Goal: Task Accomplishment & Management: Complete application form

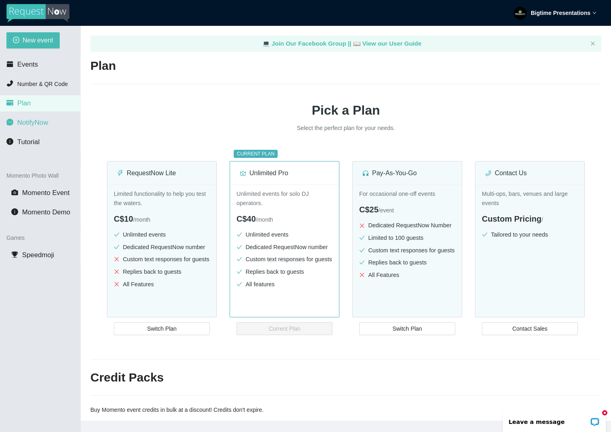
click at [25, 124] on span "NotifyNow" at bounding box center [32, 123] width 31 height 8
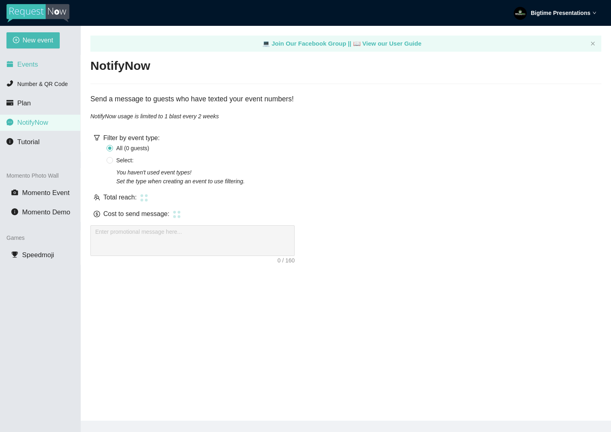
click at [49, 68] on li "Events" at bounding box center [40, 65] width 80 height 16
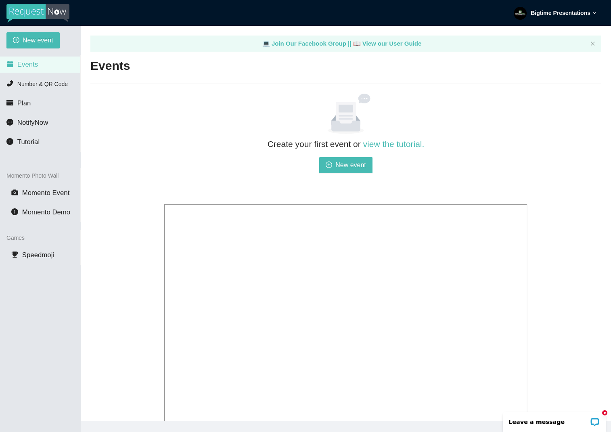
click at [47, 65] on li "Events" at bounding box center [40, 65] width 80 height 16
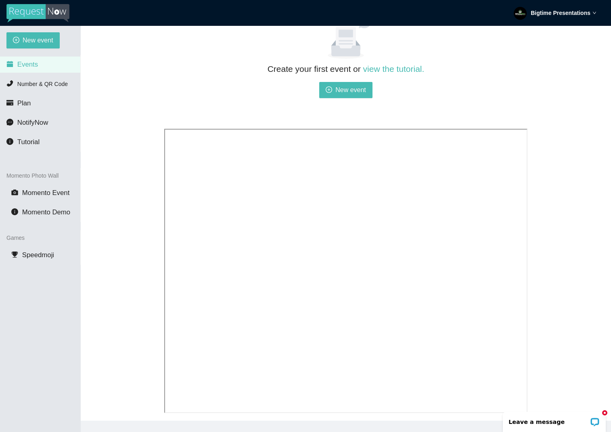
scroll to position [73, 0]
click at [357, 86] on button "New event" at bounding box center [345, 92] width 53 height 16
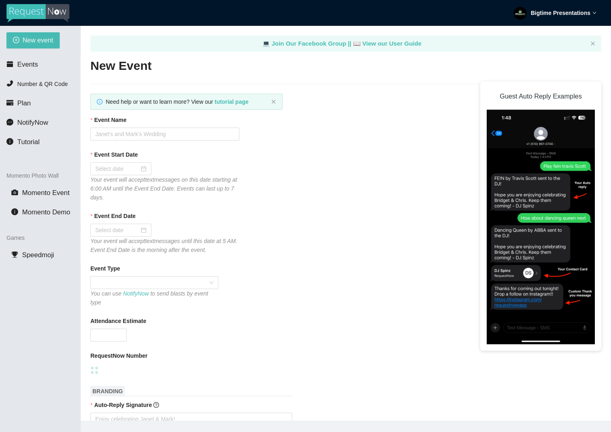
type textarea "https://virtualdj.com/ask/DJ_Spinz"
click at [154, 134] on input "Event Name" at bounding box center [164, 134] width 149 height 13
click at [113, 175] on div "Your event will accept text messages on this date starting at 6:00 AM until the…" at bounding box center [164, 188] width 149 height 27
click at [122, 172] on input "Event Start Date" at bounding box center [117, 168] width 44 height 9
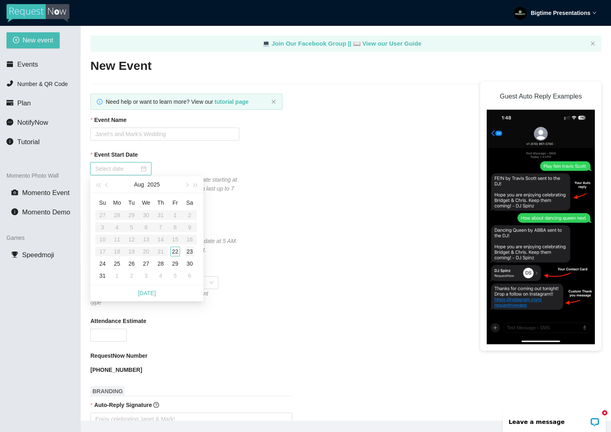
type input "08/23/2025"
click at [193, 252] on div "23" at bounding box center [190, 252] width 10 height 10
type input "08/24/2025"
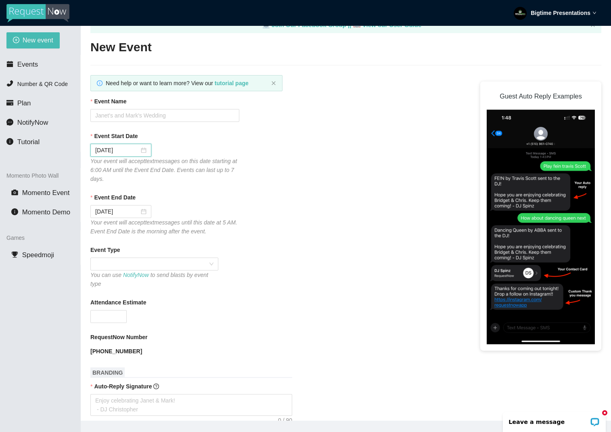
scroll to position [20, 0]
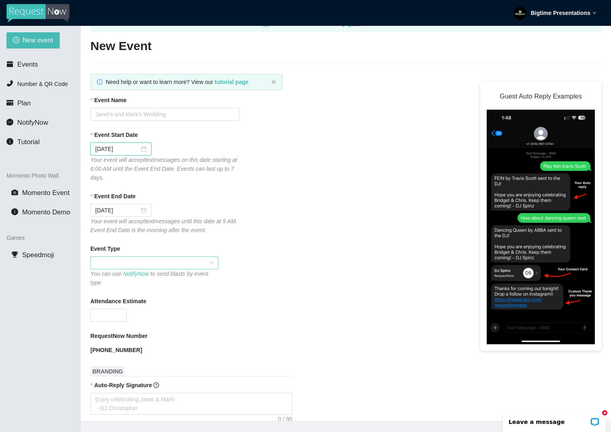
click at [124, 264] on span at bounding box center [154, 263] width 118 height 12
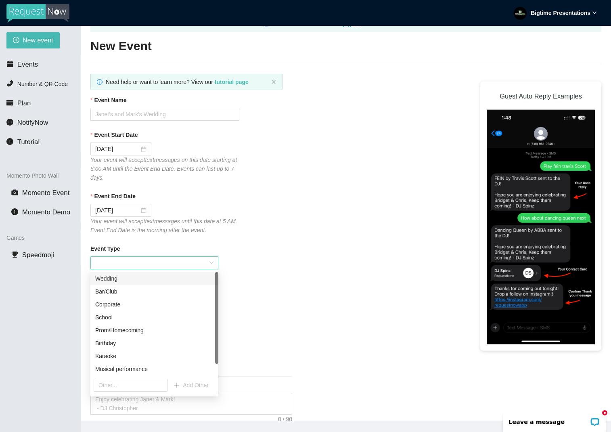
click at [124, 278] on div "Wedding" at bounding box center [154, 278] width 118 height 9
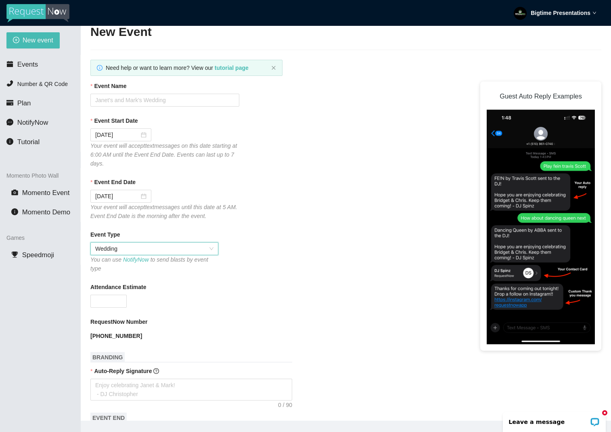
scroll to position [41, 0]
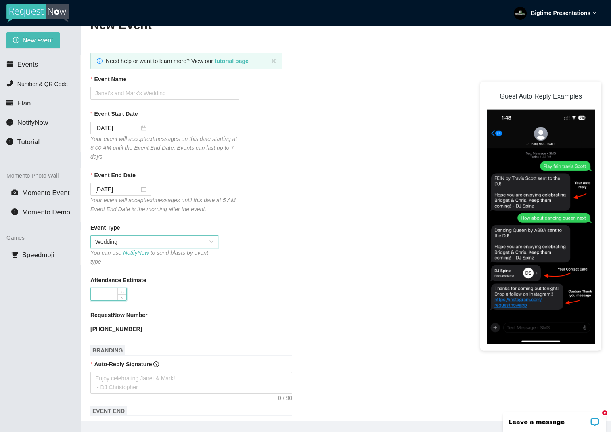
click at [112, 290] on input "Attendance Estimate" at bounding box center [109, 294] width 36 height 12
type input "150"
click at [227, 311] on div "RequestNow Number" at bounding box center [345, 316] width 511 height 12
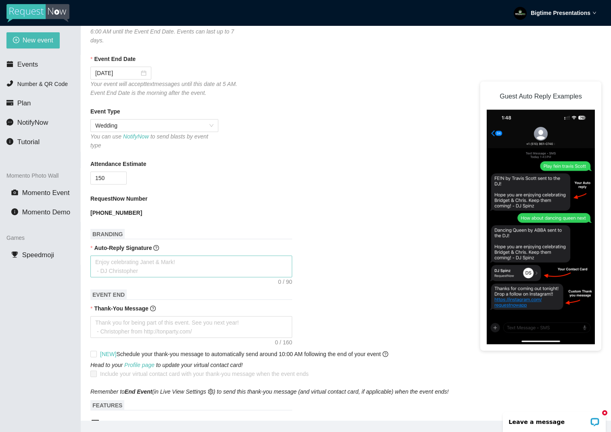
scroll to position [157, 0]
click at [120, 261] on textarea "Auto-Reply Signature" at bounding box center [191, 266] width 202 height 22
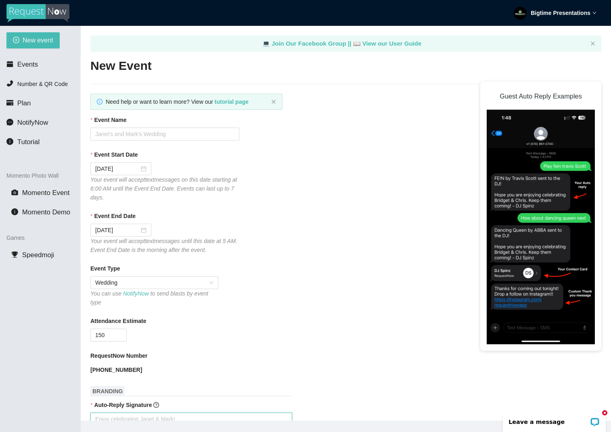
scroll to position [0, 0]
click at [103, 135] on input "Event Name" at bounding box center [164, 134] width 149 height 13
type input "Ellen & Chad's Wedding"
click at [335, 218] on div "Event End Date" at bounding box center [345, 218] width 511 height 12
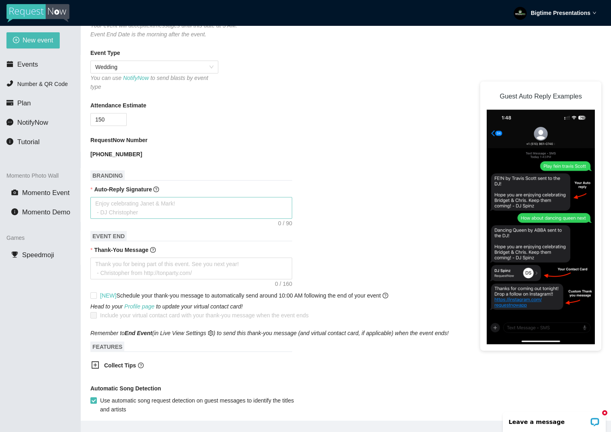
scroll to position [233, 0]
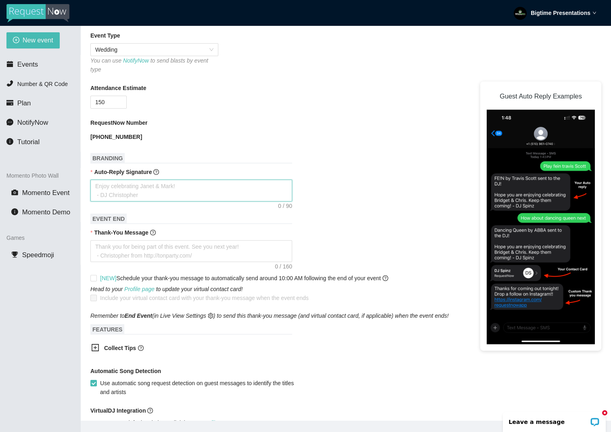
drag, startPoint x: 130, startPoint y: 188, endPoint x: 143, endPoint y: 189, distance: 12.9
click at [130, 188] on textarea "Auto-Reply Signature" at bounding box center [191, 191] width 202 height 22
type textarea "H"
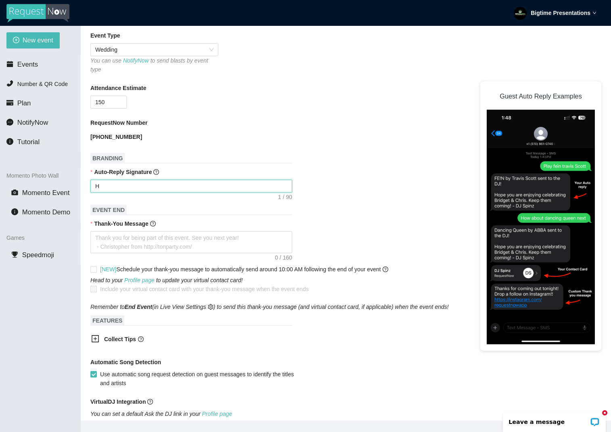
type textarea "Ho"
type textarea "Hop"
type textarea "Hope"
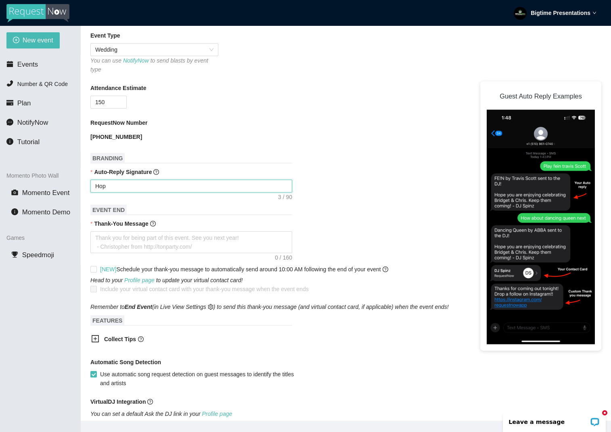
type textarea "Hope"
type textarea "Hope y"
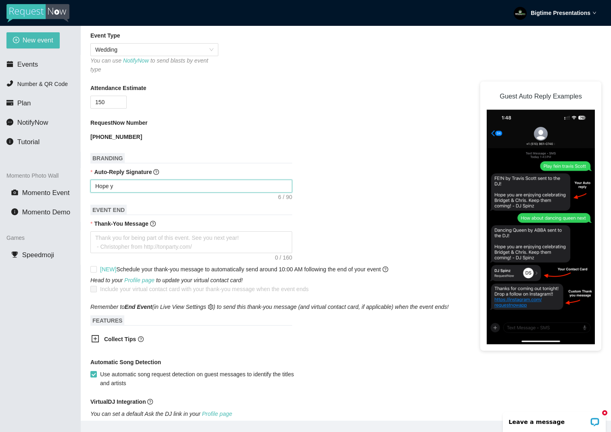
type textarea "Hope yo"
type textarea "Hope you"
type textarea "Hope your"
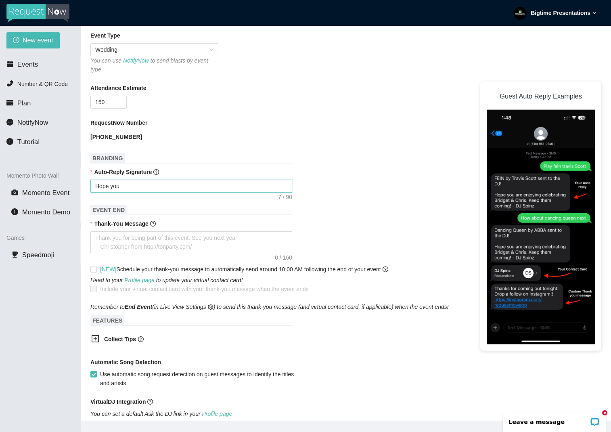
type textarea "Hope your"
type textarea "Hope your e"
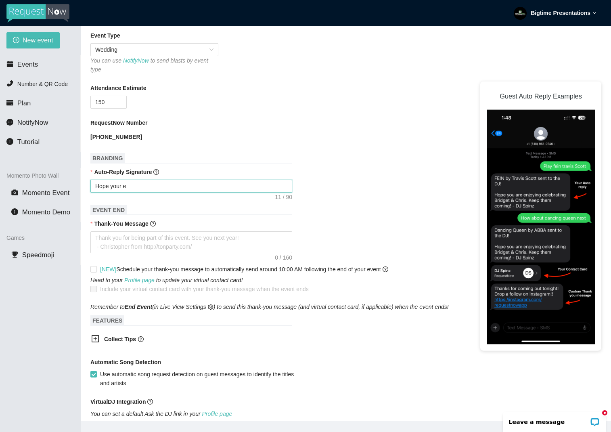
type textarea "Hope your en"
type textarea "Hope your enj"
type textarea "Hope your enjo"
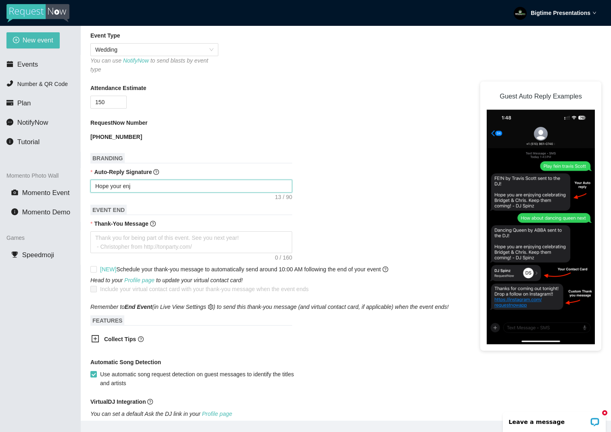
type textarea "Hope your enjo"
type textarea "Hope your enjou"
type textarea "Hope your enjo"
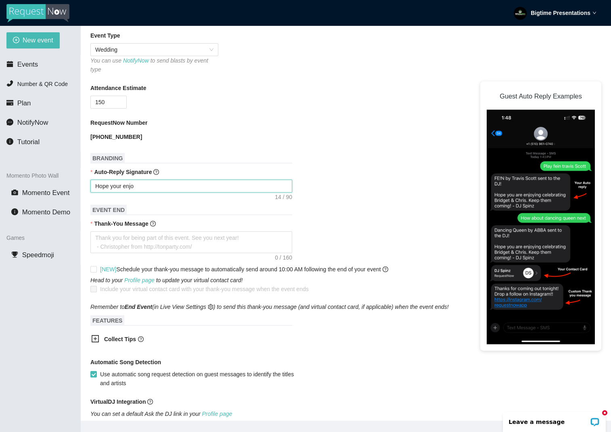
type textarea "Hope your enjoy"
type textarea "Hope your enjoyi"
type textarea "Hope your enjoyin"
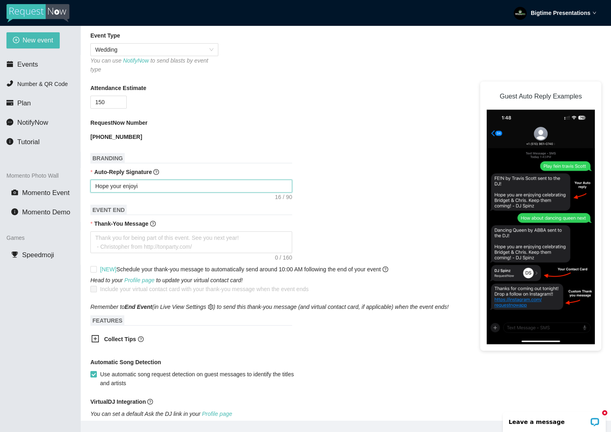
type textarea "Hope your enjoyin"
type textarea "Hope your enjoying"
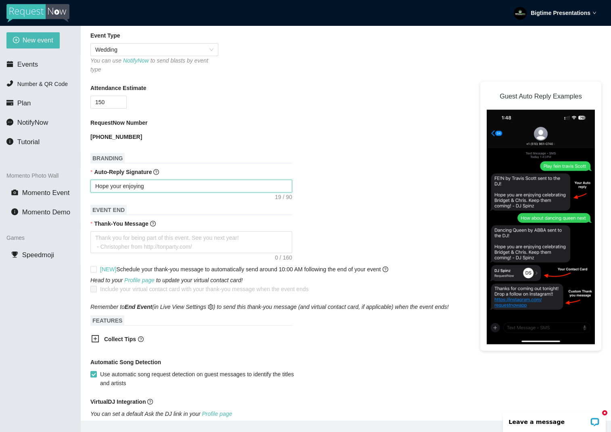
type textarea "Hope your enjoying t"
type textarea "Hope your enjoying th"
type textarea "Hope your enjoying the"
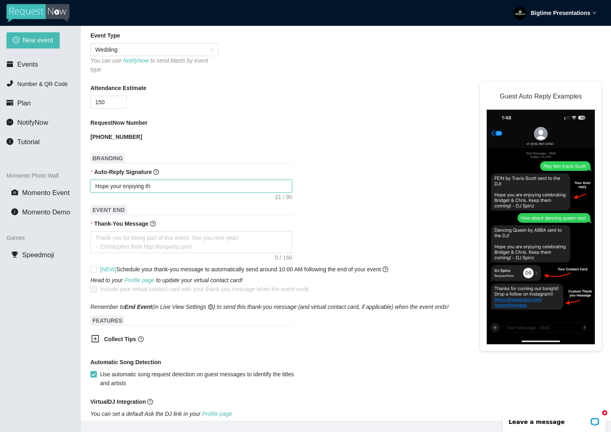
type textarea "Hope your enjoying the"
type textarea "Hope your enjoying the m"
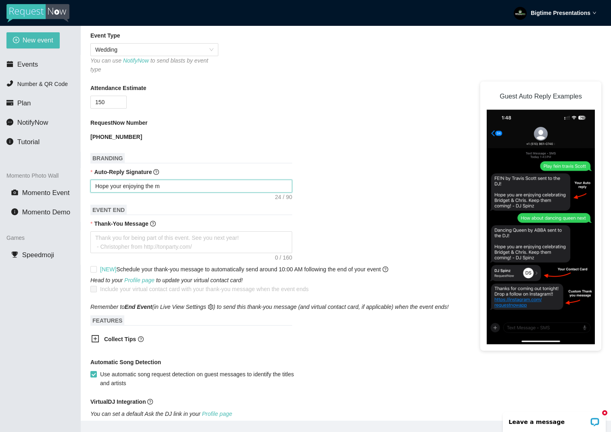
type textarea "Hope your enjoying the mi"
type textarea "Hope your enjoying the m"
type textarea "Hope your enjoying the mu"
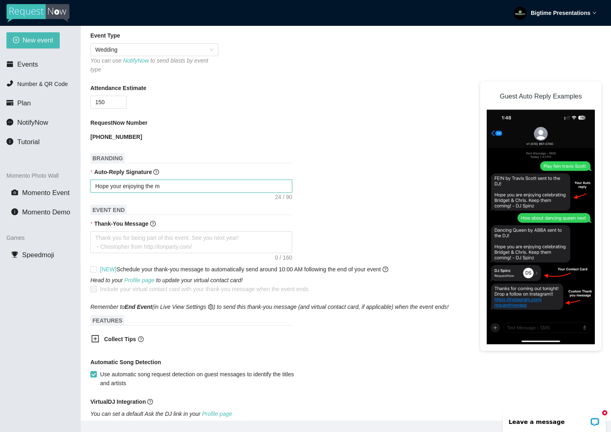
type textarea "Hope your enjoying the mu"
type textarea "Hope your enjoying the mui"
type textarea "Hope your enjoying the muis"
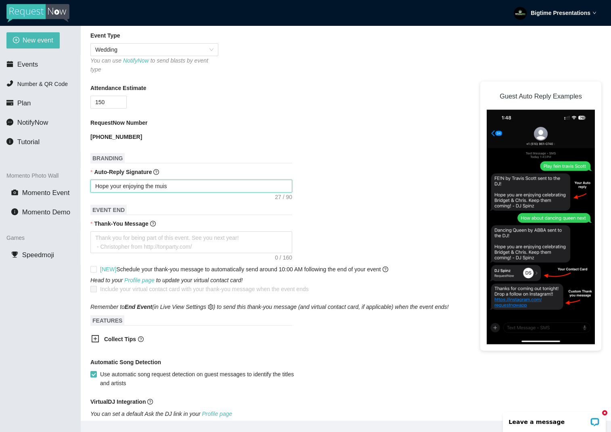
type textarea "Hope your enjoying the mui"
type textarea "Hope your enjoying the mu"
type textarea "Hope your enjoying the mus"
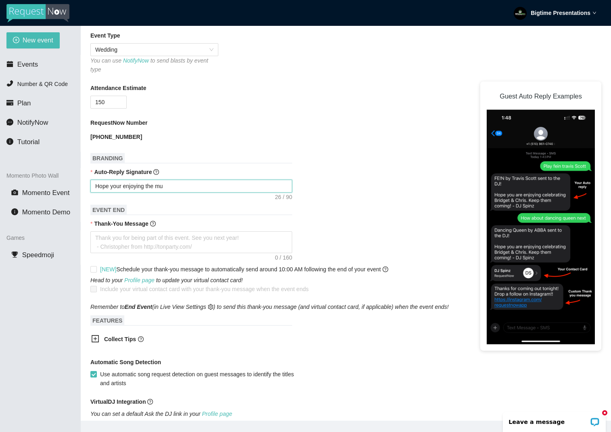
type textarea "Hope your enjoying the mus"
type textarea "Hope your enjoying the musi"
type textarea "Hope your enjoying the music"
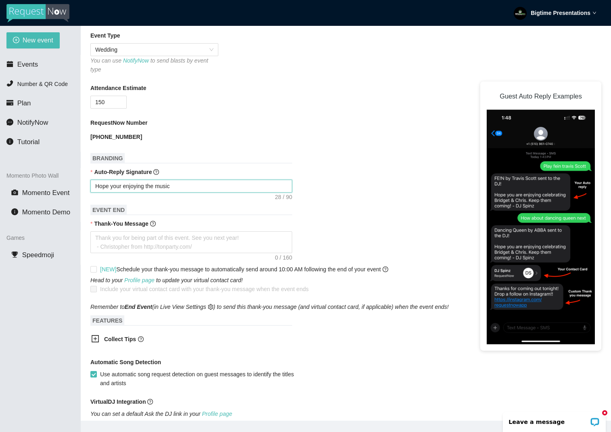
type textarea "Hope your enjoying the music."
type textarea "Hope your enjoying the music.t"
type textarea "Hope your enjoying the music.ti"
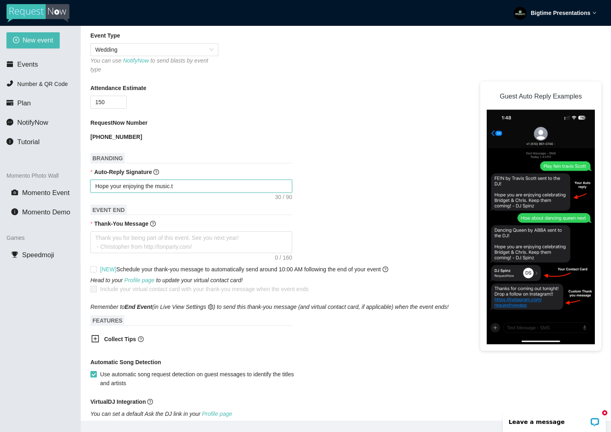
type textarea "Hope your enjoying the music.ti"
type textarea "Hope your enjoying the music.t"
type textarea "Hope your enjoying the music."
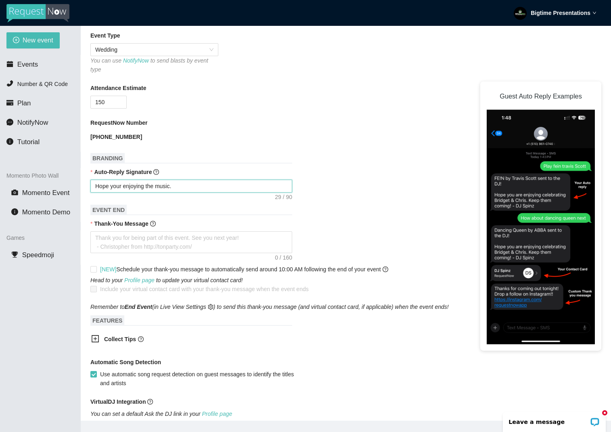
type textarea "Hope you're enjoying the music."
type textarea "Hope you're enjoying the music. t"
type textarea "Hope you're enjoying the music. ti"
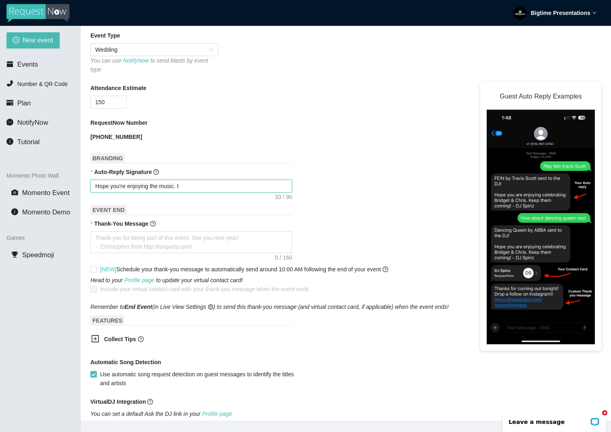
type textarea "Hope you're enjoying the music. ti"
type textarea "Hope you're enjoying the music. tip"
type textarea "Hope you're enjoying the music. tips"
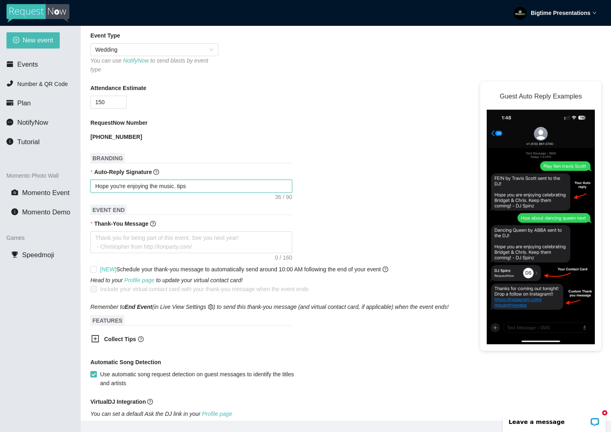
type textarea "Hope you're enjoying the music. tips"
type textarea "Hope you're enjoying the music. tips w"
type textarea "Hope you're enjoying the music. tips we"
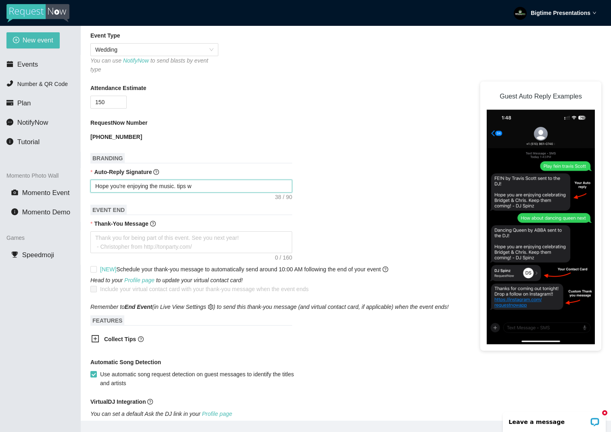
type textarea "Hope you're enjoying the music. tips we"
type textarea "Hope you're enjoying the music. tips wel"
type textarea "Hope you're enjoying the music. tips welc"
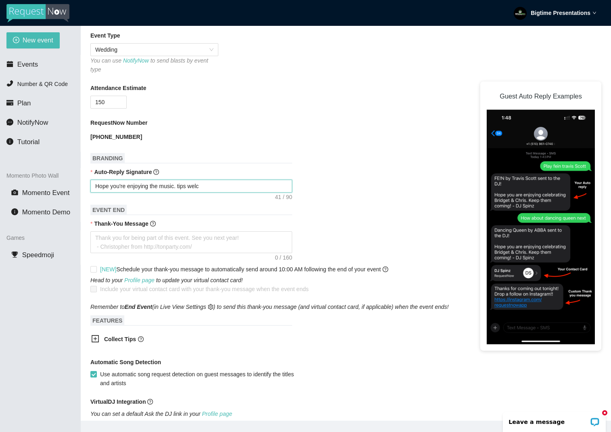
type textarea "Hope you're enjoying the music. tips welco"
type textarea "Hope you're enjoying the music. tips welcom"
type textarea "Hope you're enjoying the music. tips welcomd"
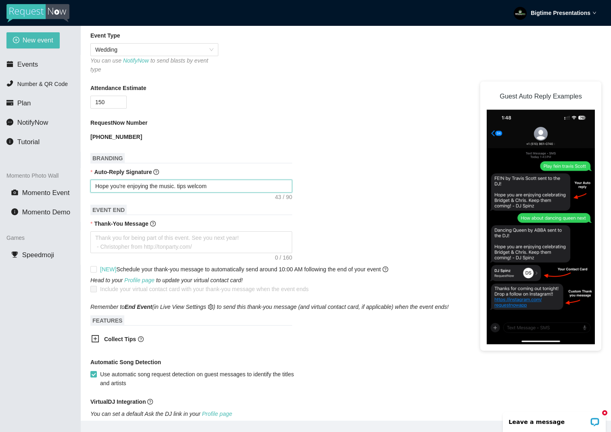
type textarea "Hope you're enjoying the music. tips welcomd"
type textarea "Hope you're enjoying the music. tips welcom"
type textarea "Hope you're enjoying the music. tips welcome"
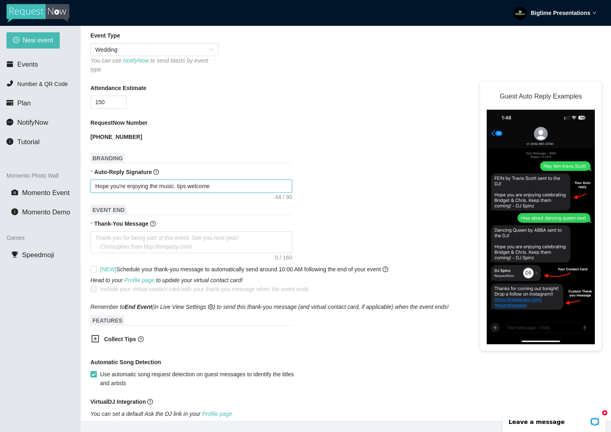
type textarea "Hope you're enjoying the music. tips welcomed"
type textarea "Hope you're enjoying the music. tips welcomed a"
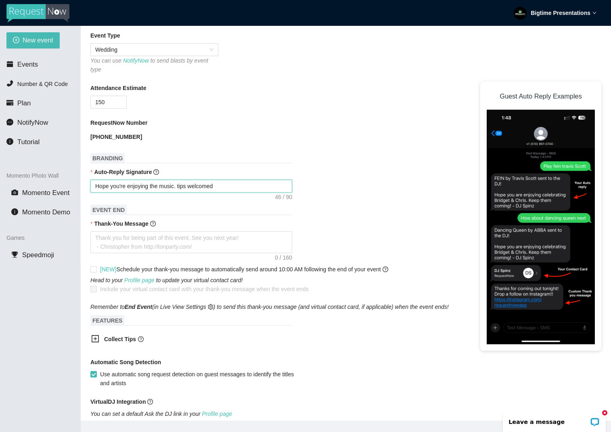
type textarea "Hope you're enjoying the music. tips welcomed a"
type textarea "Hope you're enjoying the music. tips welcomed"
paste textarea "https://paypal.me/djdirtydawg"
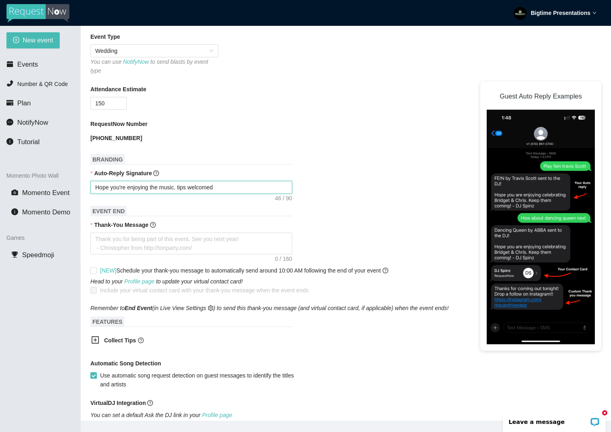
type textarea "Hope you're enjoying the music. tips welcomedhttps://paypal.me/djdirtydawg"
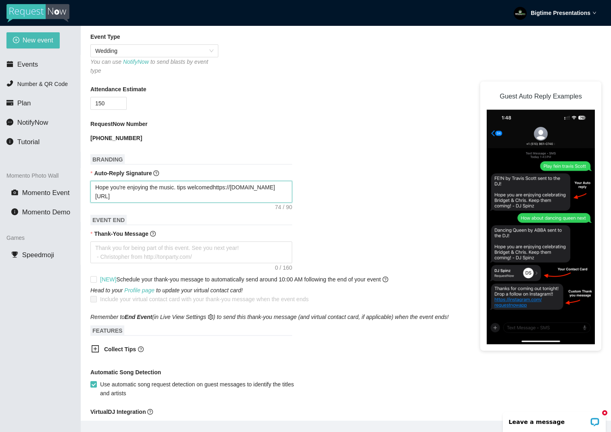
click at [123, 195] on textarea "Hope you're enjoying the music. tips welcomedhttps://paypal.me/djdirtydawg" at bounding box center [191, 192] width 202 height 22
type textarea "Hope you're enjoying the music. tips welcomed https://paypal.me/djdirtydawg"
click at [147, 247] on textarea "Thank-You Message" at bounding box center [191, 252] width 202 height 22
click at [243, 185] on textarea "Hope you're enjoying the music. tips welcomed https://paypal.me/djdirtydawg" at bounding box center [191, 192] width 202 height 22
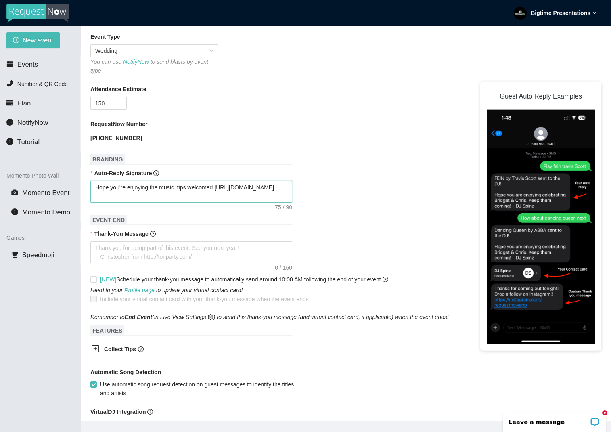
type textarea "Hope you're enjoying the music. tips welcomed chttps://paypal.me/djdirtydawg"
type textarea "Hope you're enjoying the music. tips welcomed clhttps://paypal.me/djdirtydawg"
type textarea "Hope you're enjoying the music. tips welcomed clihttps://paypal.me/djdirtydawg"
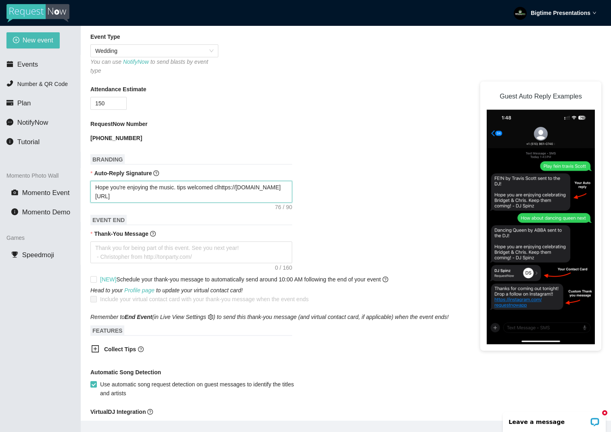
type textarea "Hope you're enjoying the music. tips welcomed clihttps://paypal.me/djdirtydawg"
type textarea "Hope you're enjoying the music. tips welcomed clichttps://paypal.me/djdirtydawg"
type textarea "Hope you're enjoying the music. tips welcomed clickhttps://paypal.me/djdirtydawg"
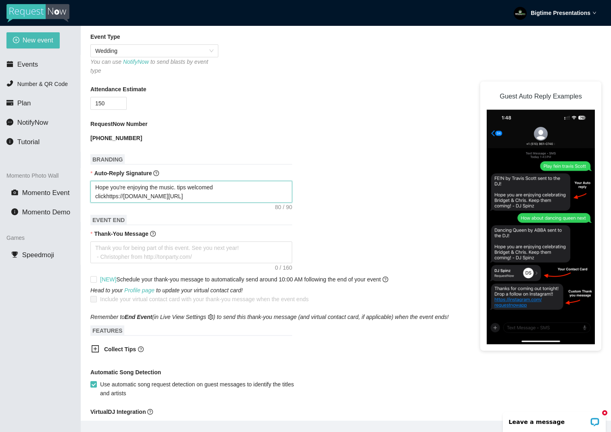
type textarea "Hope you're enjoying the music. tips welcomed click https://paypal.me/djdirtyda…"
type textarea "Hope you're enjoying the music. tips welcomed click lhttps://paypal.me/djdirtyd…"
type textarea "Hope you're enjoying the music. tips welcomed click lihttps://paypal.me/djdirty…"
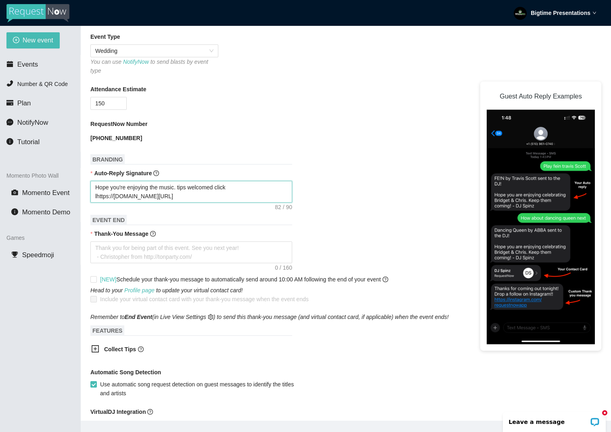
type textarea "Hope you're enjoying the music. tips welcomed click lihttps://paypal.me/djdirty…"
type textarea "Hope you're enjoying the music. tips welcomed click limhttps://paypal.me/djdirt…"
type textarea "Hope you're enjoying the music. tips welcomed click limkhttps://paypal.me/djdir…"
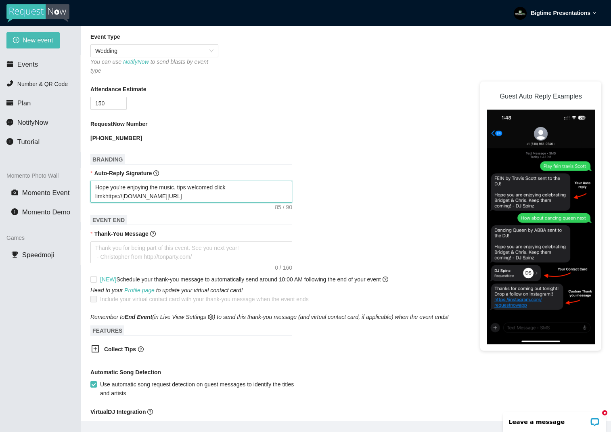
type textarea "Hope you're enjoying the music. tips welcomed click link https://paypal.me/djdi…"
click at [107, 247] on textarea "Thank-You Message" at bounding box center [191, 252] width 202 height 22
type textarea "G"
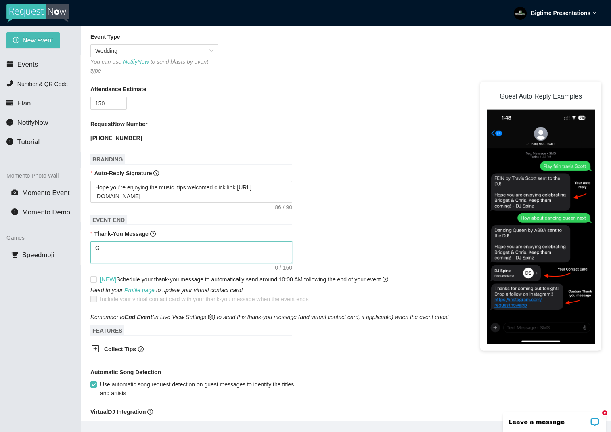
type textarea "Ge"
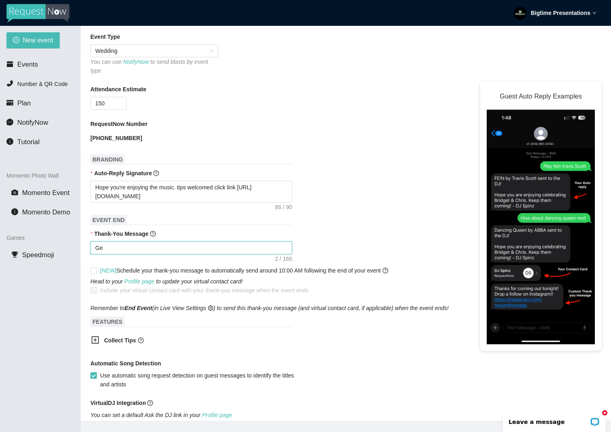
type textarea "Get"
type textarea "Get H"
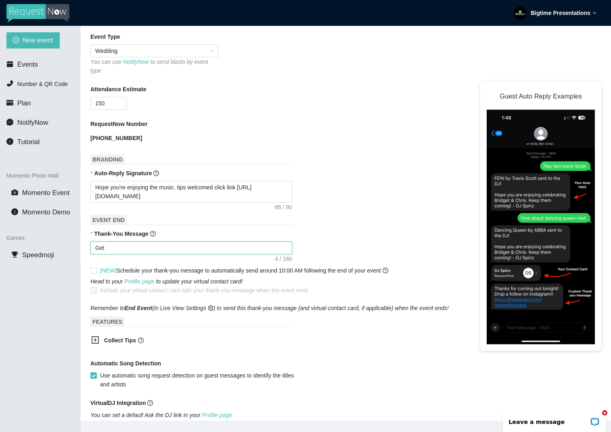
type textarea "Get H"
type textarea "Get Ho"
type textarea "Get Ho,"
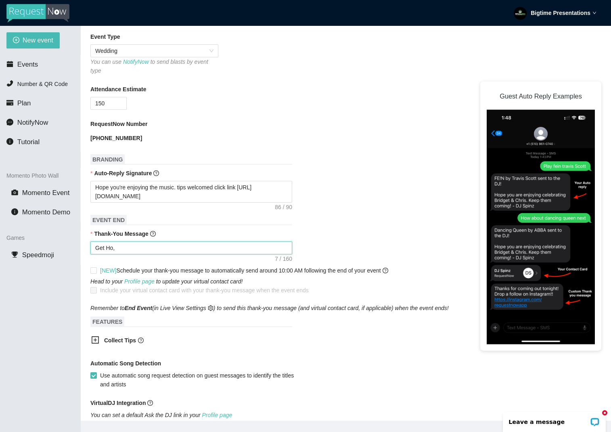
type textarea "Get Ho,e"
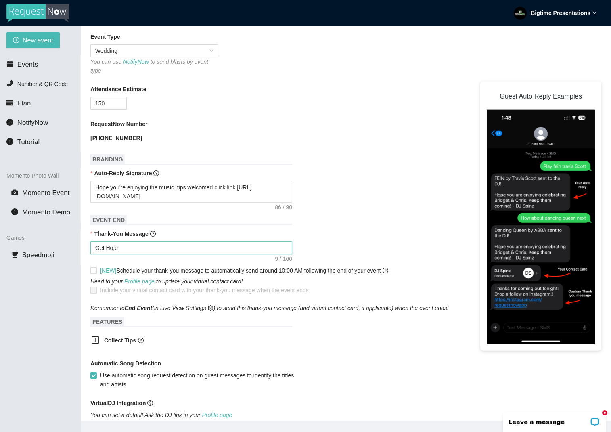
type textarea "Get Ho,e"
type textarea "Get Ho,"
type textarea "Get Ho"
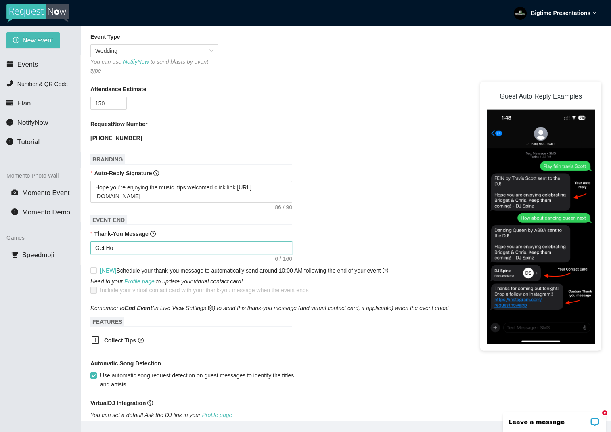
type textarea "Get Hom"
type textarea "Get Home"
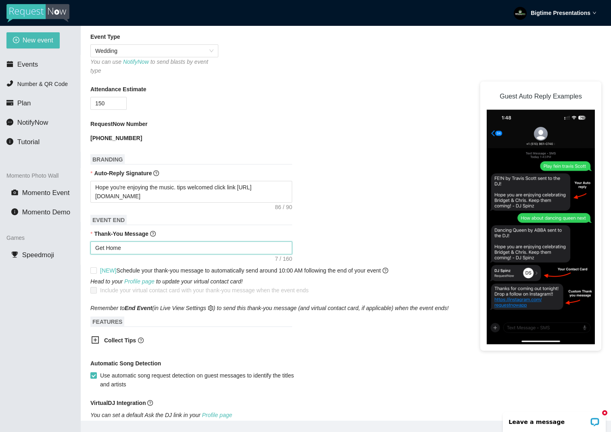
type textarea "Get Home"
type textarea "Get Home s"
type textarea "Get Home sa"
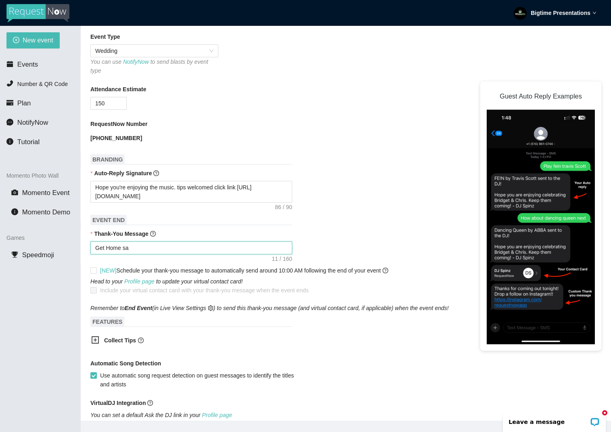
type textarea "Get Home saf"
type textarea "Get Home safe"
type textarea "Get Home safe."
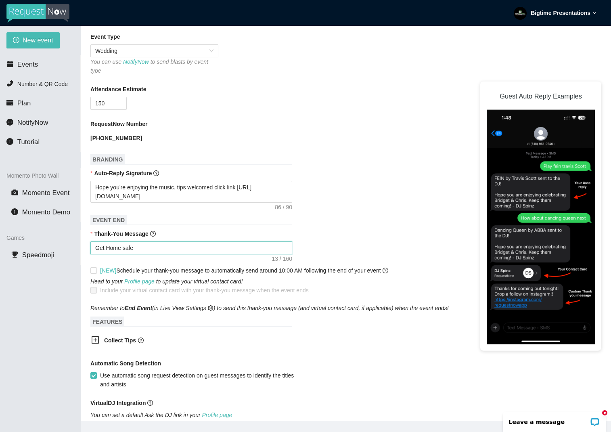
type textarea "Get Home safe."
type textarea "Get Home safe. I"
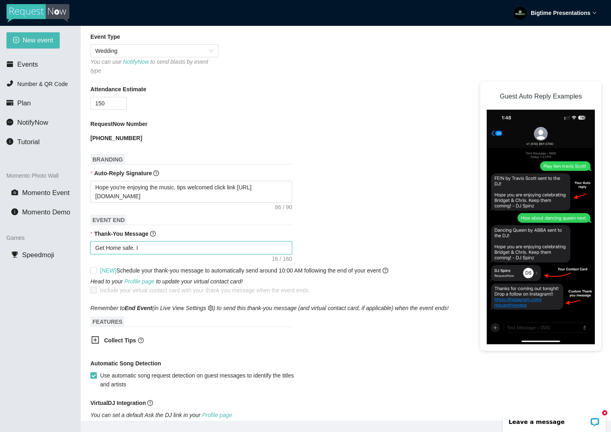
type textarea "Get Home safe. If"
type textarea "Get Home safe. If y"
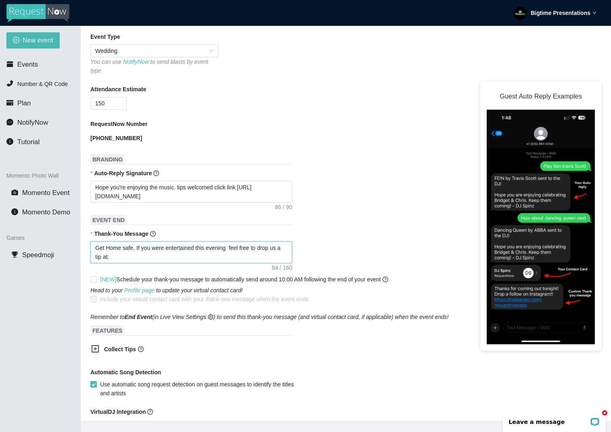
paste textarea "https://paypal.me/djdirtydawg"
click at [109, 257] on textarea "Get Home safe. If you were entertained this evening feel free to drop us a tip …" at bounding box center [191, 252] width 202 height 22
click at [202, 258] on textarea "Get Home safe. If you were entertained this evening feel free to drop us a tip …" at bounding box center [191, 252] width 202 height 22
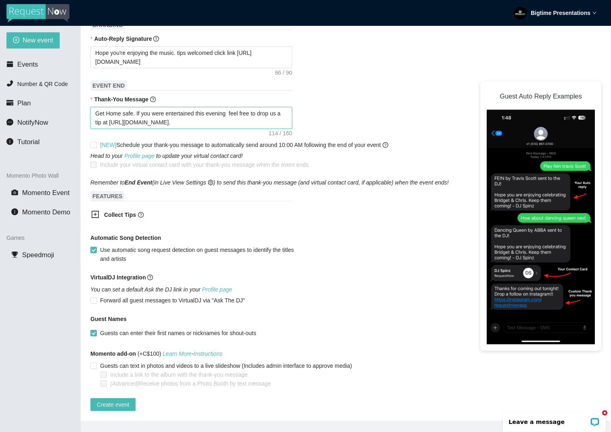
scroll to position [372, 0]
click at [94, 362] on input "Guests can text in photos and videos to a live slideshow (Includes admin interf…" at bounding box center [93, 365] width 6 height 6
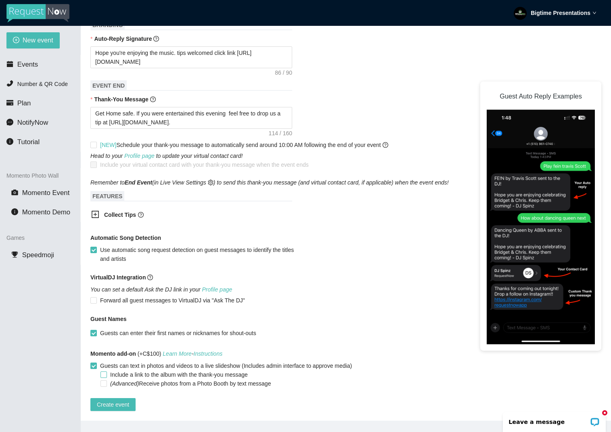
click at [105, 371] on input "Include a link to the album with the thank-you message" at bounding box center [104, 374] width 6 height 6
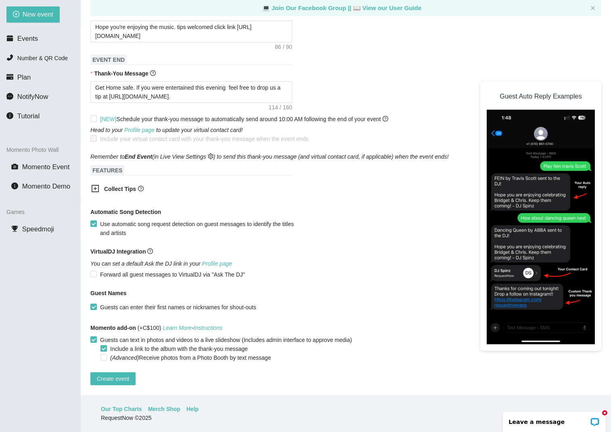
scroll to position [26, 0]
click at [106, 354] on input "(Advanced) Receive photos from a Photo Booth by text message" at bounding box center [104, 357] width 6 height 6
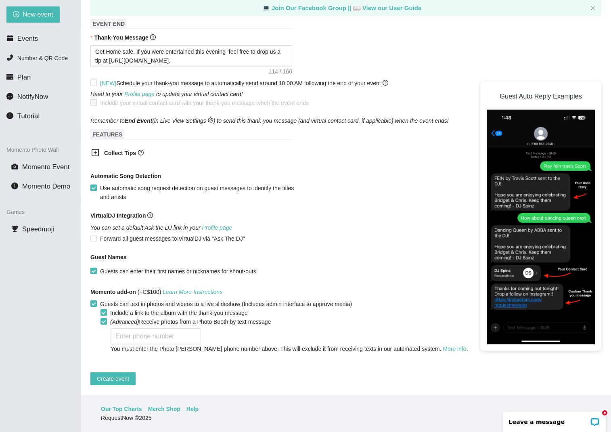
scroll to position [408, 0]
click at [103, 318] on input "(Advanced) Receive photos from a Photo Booth by text message" at bounding box center [104, 321] width 6 height 6
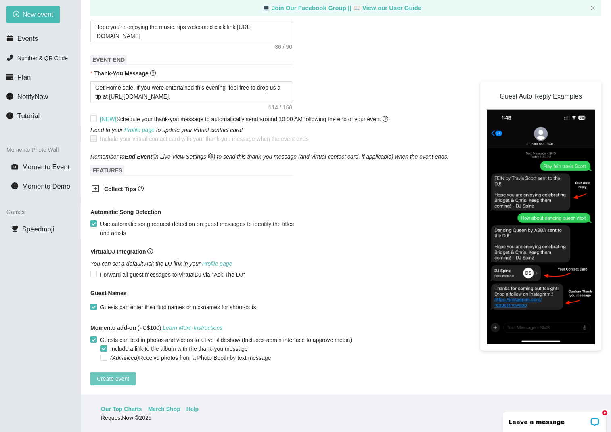
scroll to position [372, 0]
click at [111, 374] on span "Create event" at bounding box center [113, 378] width 32 height 9
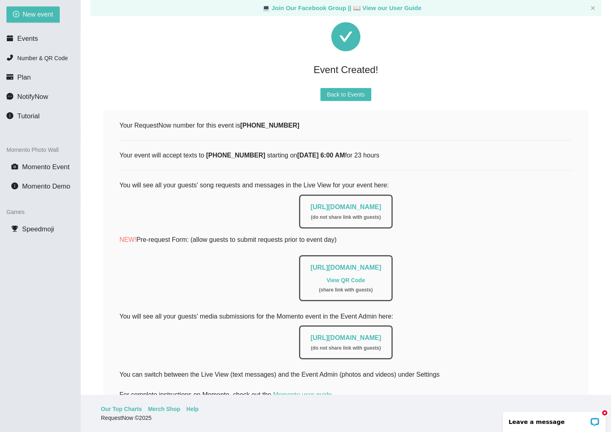
scroll to position [29, 0]
drag, startPoint x: 209, startPoint y: 266, endPoint x: 491, endPoint y: 272, distance: 281.8
click at [494, 270] on div "https://app.requestnow.io/add-requests/c6867ea5-4dee-4ba4-9ed0-53cef6fee031 Vie…" at bounding box center [345, 276] width 453 height 50
click at [310, 287] on div "( share link with guests )" at bounding box center [345, 290] width 71 height 8
drag, startPoint x: 423, startPoint y: 337, endPoint x: 268, endPoint y: 334, distance: 155.0
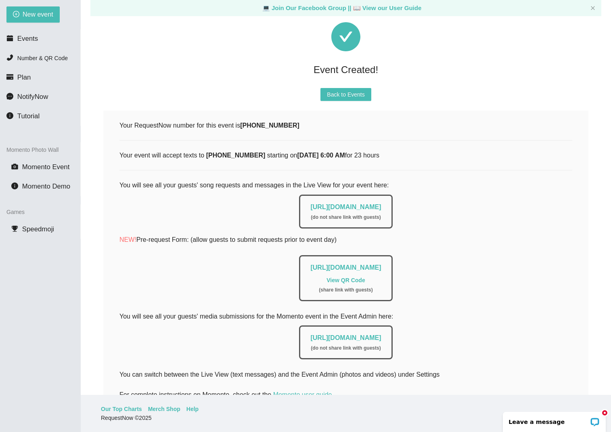
click at [299, 333] on div "https://app.requestnow.io/photo-admin/rloqmve ( do not share link with guests )" at bounding box center [345, 342] width 93 height 34
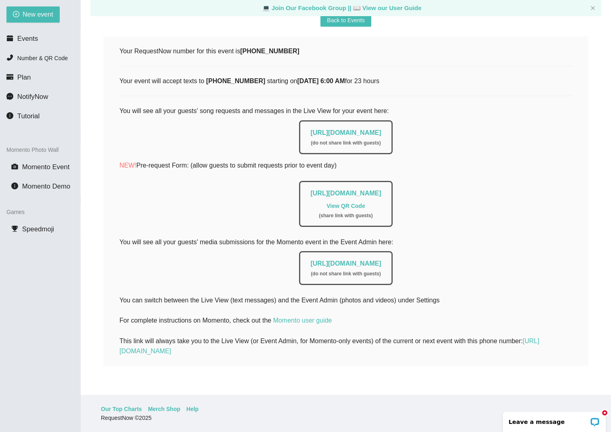
scroll to position [26, 0]
click at [470, 252] on div "https://app.requestnow.io/photo-admin/rloqmve ( do not share link with guests )" at bounding box center [345, 266] width 453 height 38
click at [33, 59] on span "Number & QR Code" at bounding box center [42, 58] width 50 height 6
